Goal: Find specific page/section: Find specific page/section

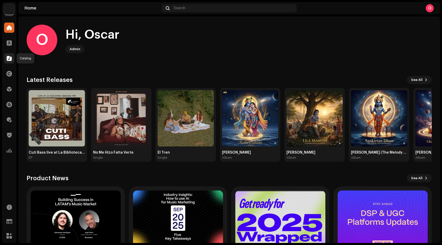
click at [8, 60] on span at bounding box center [9, 58] width 5 height 4
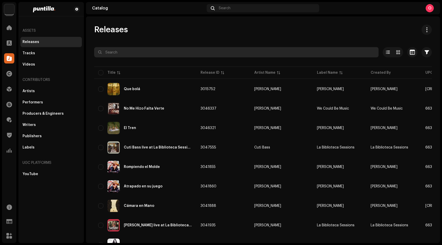
click at [125, 49] on input "text" at bounding box center [236, 52] width 284 height 10
paste input "947983"
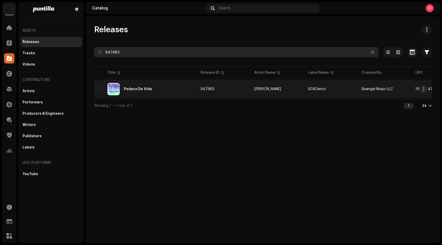
type input "947983"
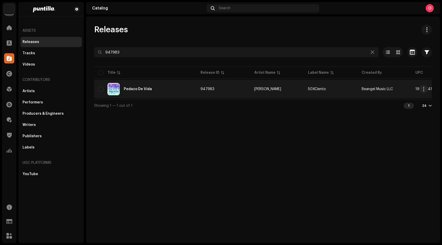
click at [140, 89] on div "Pedazo De Vida" at bounding box center [138, 89] width 28 height 4
